Goal: Task Accomplishment & Management: Manage account settings

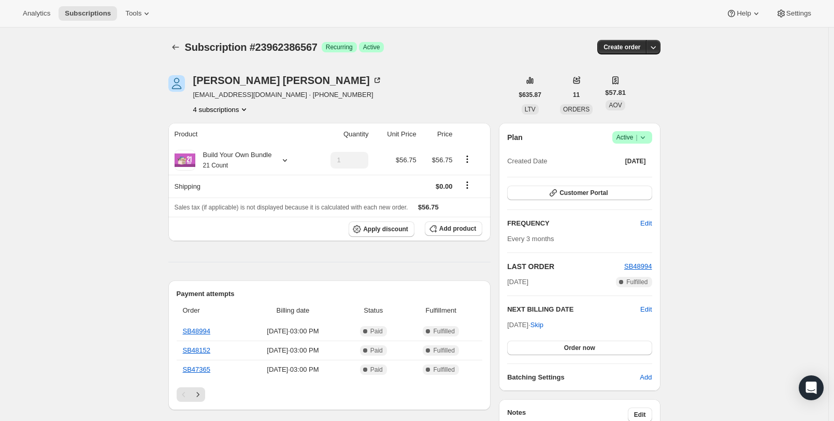
click at [193, 115] on button "4 subscriptions" at bounding box center [221, 109] width 56 height 10
click at [171, 160] on span "15659073671" at bounding box center [150, 157] width 41 height 8
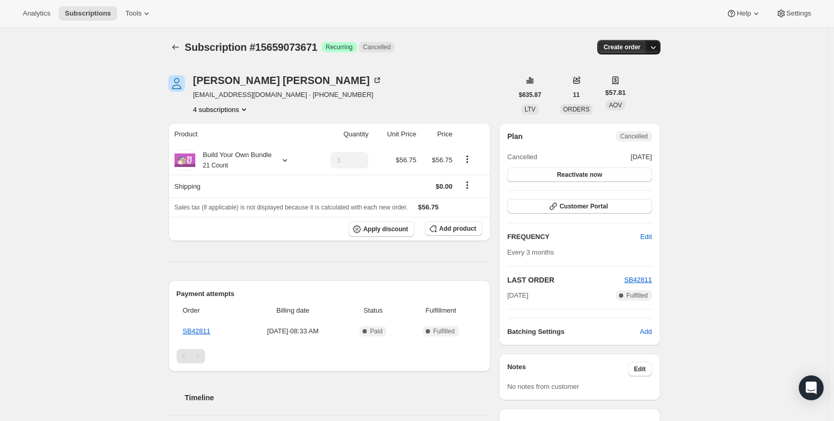
click at [404, 52] on icon "button" at bounding box center [653, 47] width 10 height 10
click at [320, 113] on div "Danielle Jaeger danijaegerpa@gmail.com · +14024335027 4 subscriptions" at bounding box center [340, 94] width 345 height 39
click at [239, 115] on icon "Product actions" at bounding box center [244, 109] width 10 height 10
click at [171, 179] on span "19121275015" at bounding box center [150, 175] width 41 height 8
click at [171, 52] on icon "Subscriptions" at bounding box center [176, 47] width 10 height 10
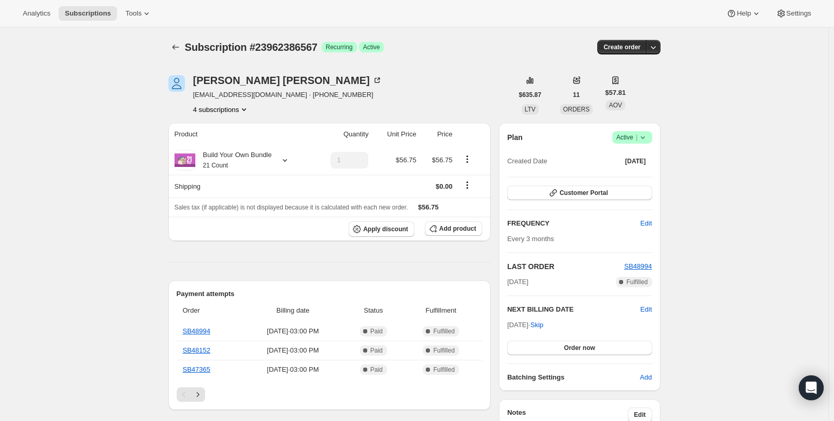
click at [193, 115] on button "4 subscriptions" at bounding box center [221, 109] width 56 height 10
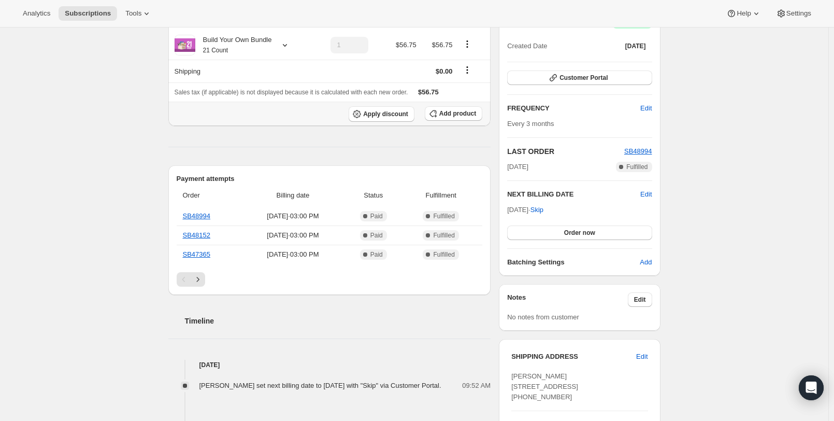
scroll to position [104, 0]
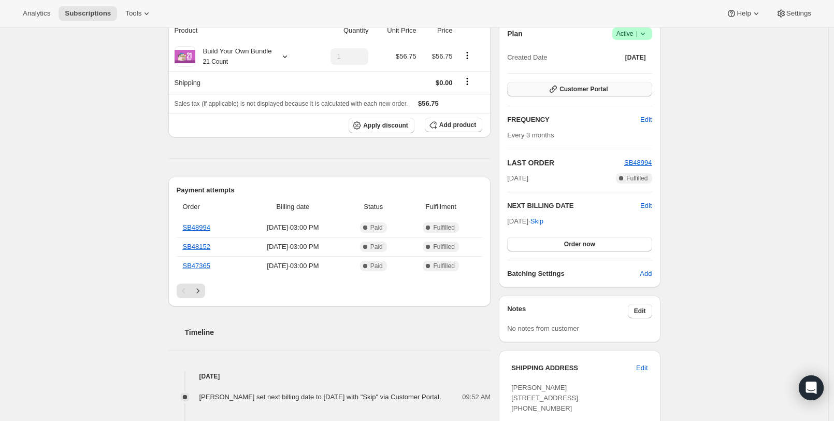
click at [608, 93] on span "Customer Portal" at bounding box center [584, 89] width 48 height 8
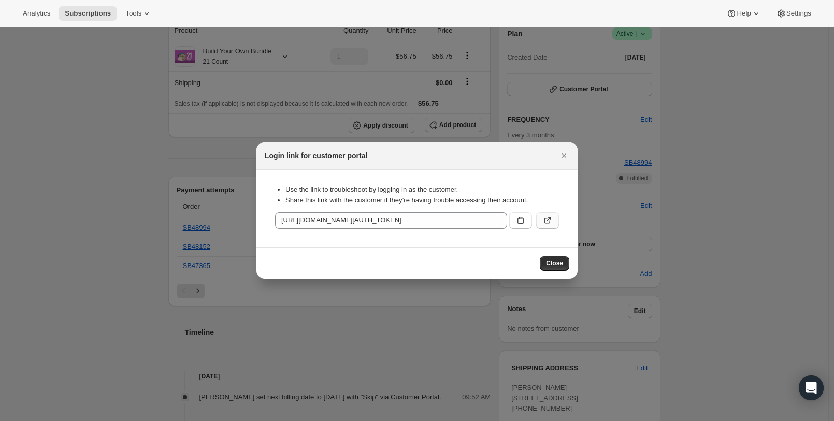
click at [553, 225] on icon ":rc0:" at bounding box center [548, 220] width 10 height 10
click at [563, 267] on span "Close" at bounding box center [554, 263] width 17 height 8
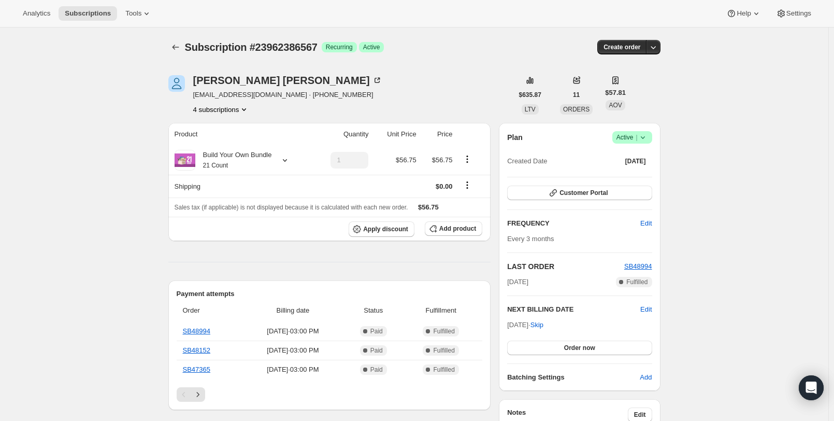
click at [198, 115] on button "4 subscriptions" at bounding box center [221, 109] width 56 height 10
click at [183, 161] on span "15659073671" at bounding box center [166, 157] width 72 height 10
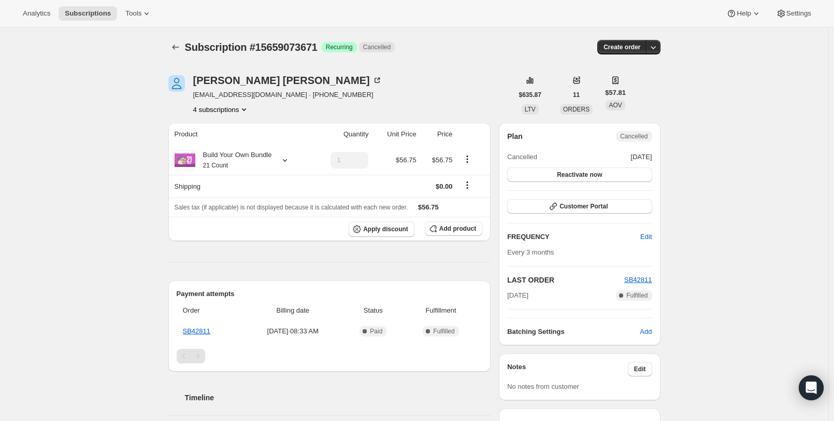
click at [193, 115] on button "4 subscriptions" at bounding box center [221, 109] width 56 height 10
click at [171, 179] on span "19121275015" at bounding box center [150, 175] width 41 height 8
click at [193, 115] on button "4 subscriptions" at bounding box center [221, 109] width 56 height 10
click at [171, 214] on span "34161000583" at bounding box center [150, 210] width 41 height 8
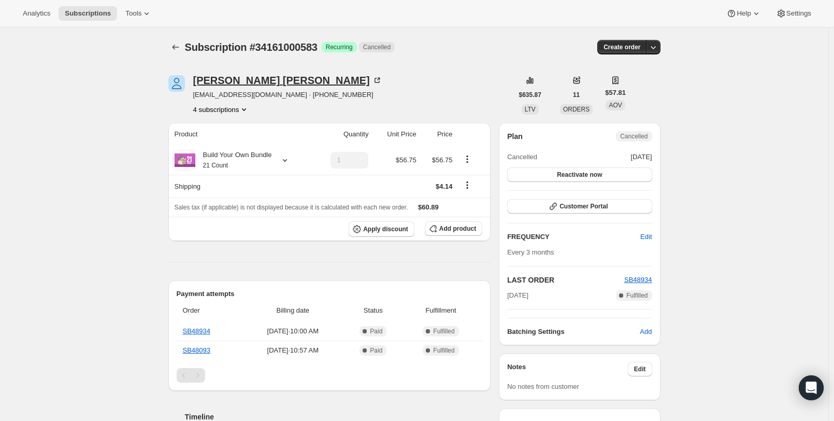
click at [194, 86] on div "Danielle Jaeger" at bounding box center [287, 80] width 189 height 10
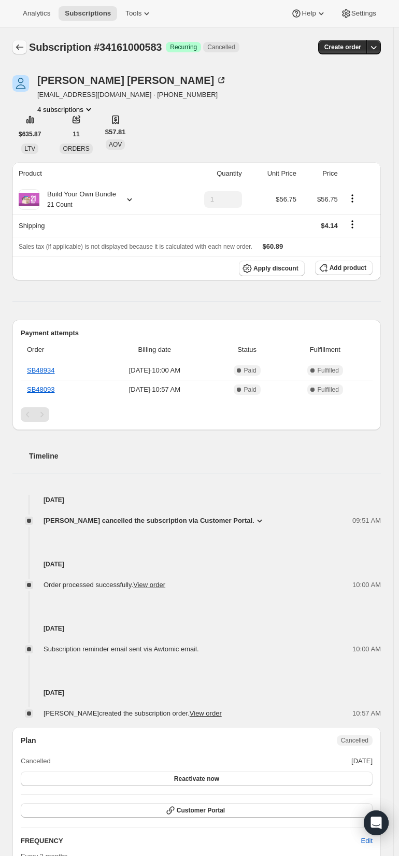
click at [19, 52] on icon "Subscriptions" at bounding box center [20, 47] width 10 height 10
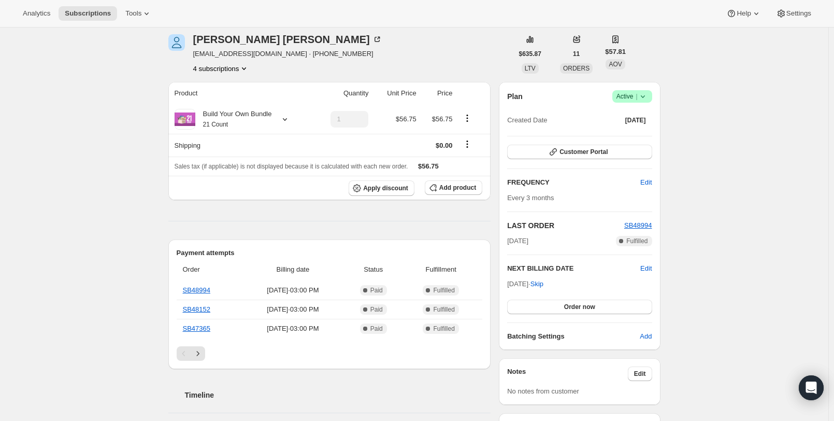
scroll to position [104, 0]
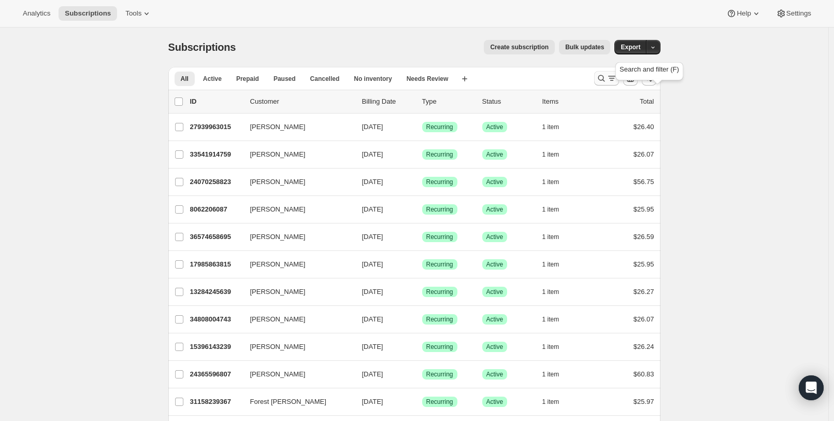
click at [605, 82] on icon "Search and filter results" at bounding box center [601, 78] width 7 height 7
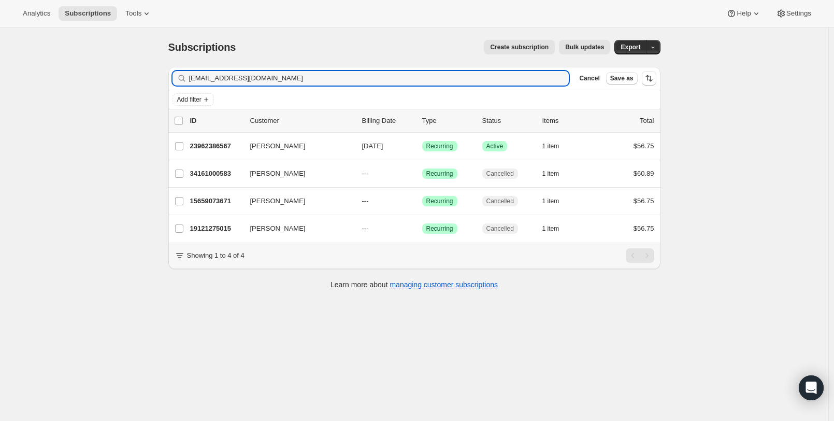
scroll to position [34, 0]
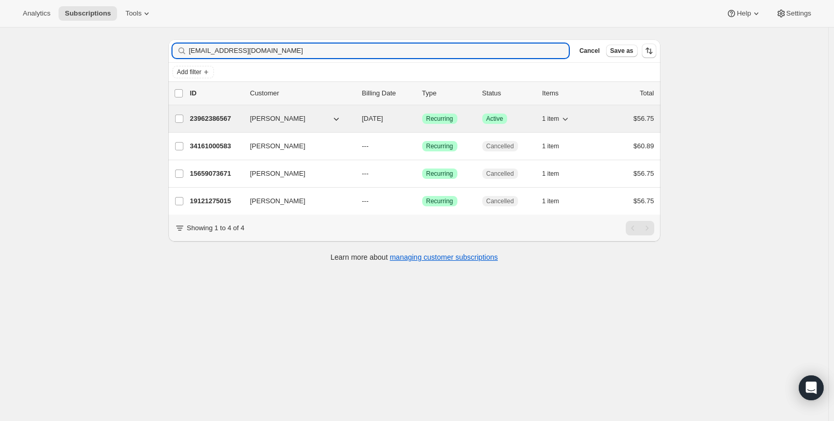
type input "danijaegerpa@gmail.com"
click at [190, 124] on p "23962386567" at bounding box center [216, 119] width 52 height 10
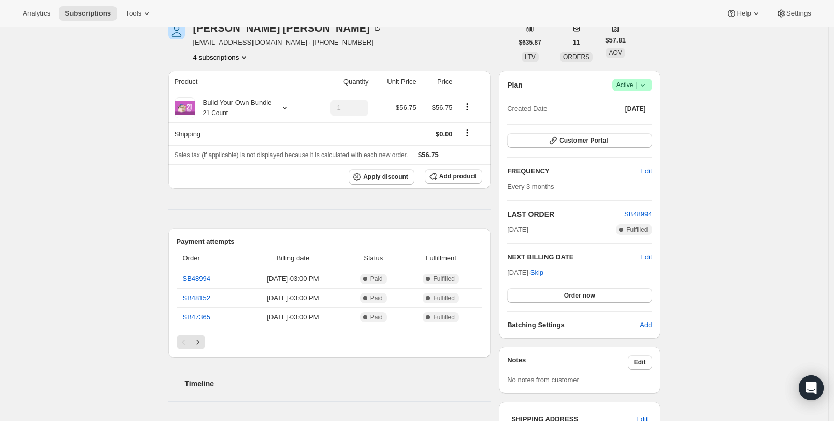
scroll to position [52, 0]
click at [280, 114] on icon at bounding box center [285, 108] width 10 height 10
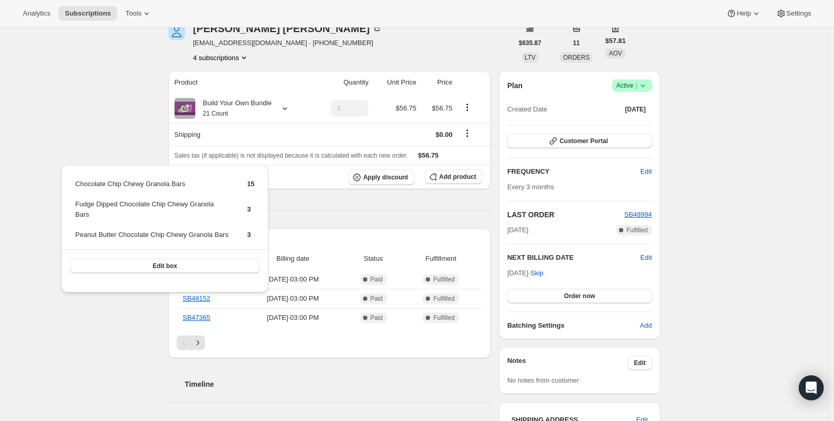
click at [66, 133] on div "Subscription #23962386567. This page is ready Subscription #23962386567 Success…" at bounding box center [414, 375] width 829 height 799
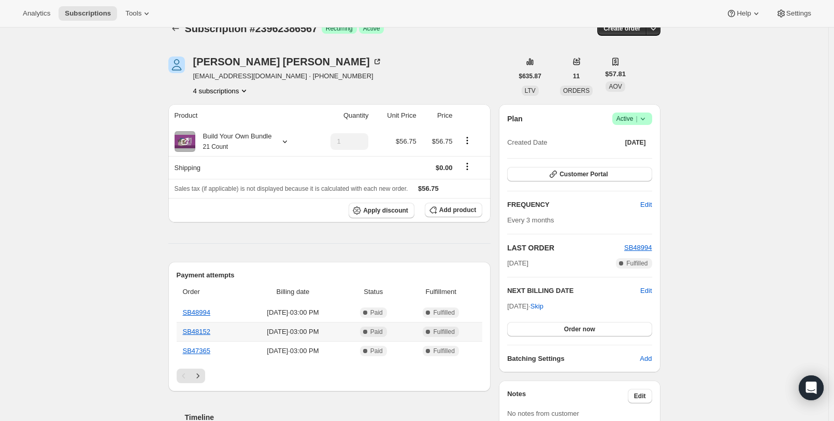
scroll to position [0, 0]
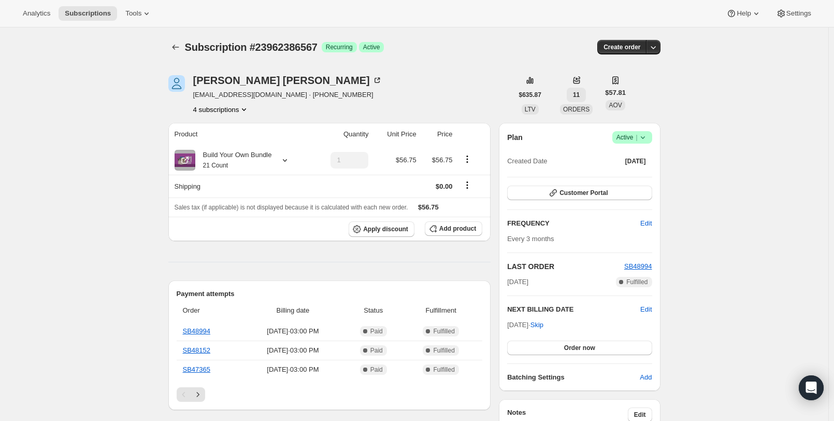
click at [580, 99] on span "11" at bounding box center [576, 95] width 7 height 8
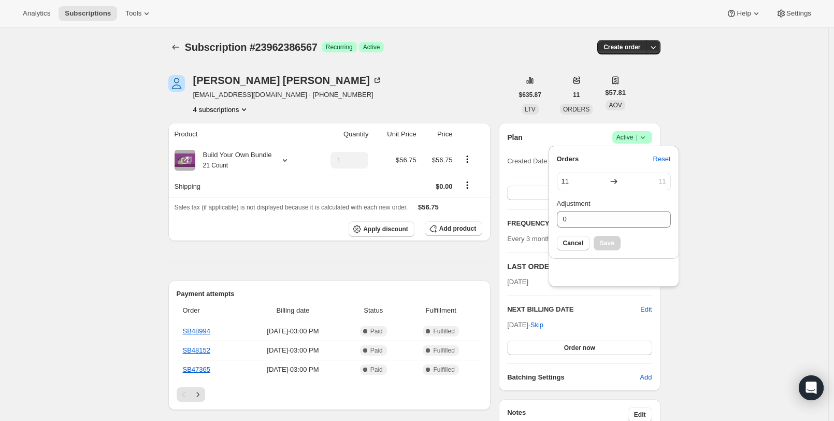
click at [490, 109] on div "Danielle Jaeger danijaegerpa@gmail.com · +14024335027 4 subscriptions" at bounding box center [340, 94] width 345 height 39
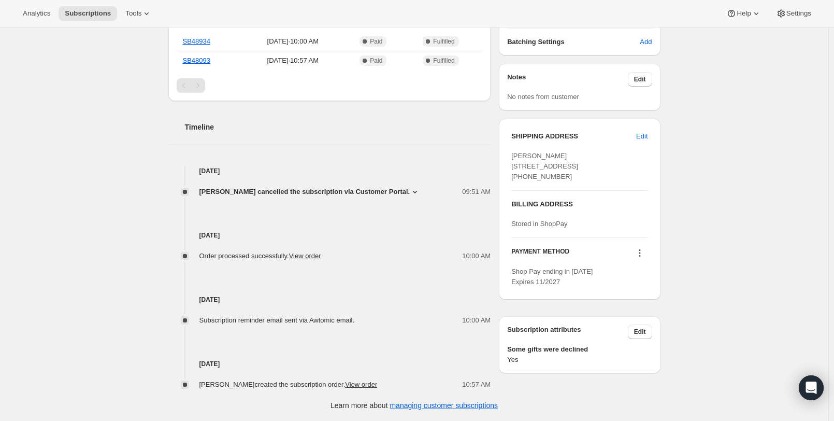
scroll to position [352, 0]
